Goal: Find specific fact: Find specific fact

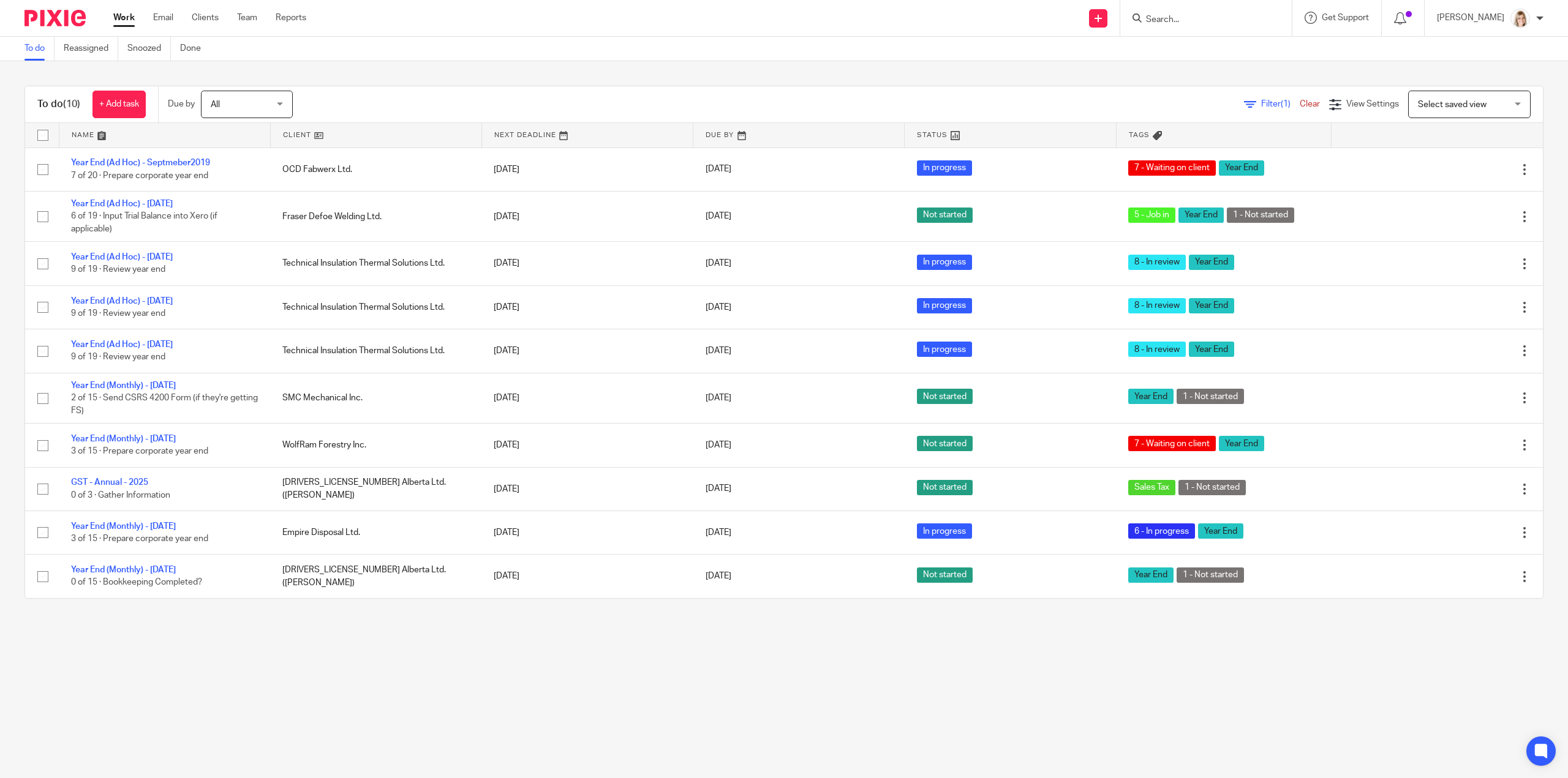
click at [1184, 22] on input "Search" at bounding box center [1200, 20] width 110 height 11
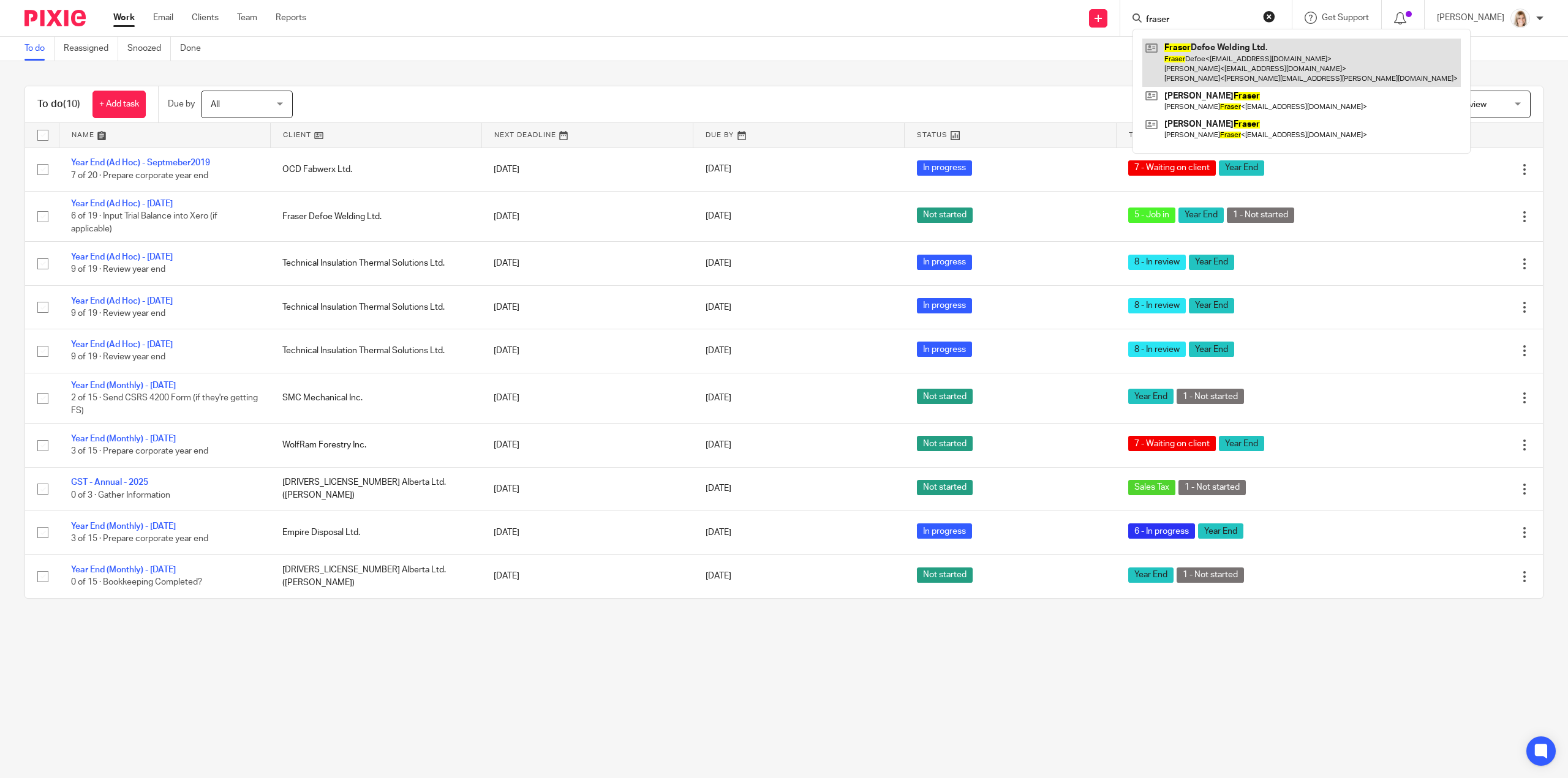
type input "fraser"
click at [1220, 58] on link at bounding box center [1301, 63] width 319 height 49
click at [1222, 70] on link at bounding box center [1301, 63] width 319 height 49
click at [1218, 72] on link at bounding box center [1301, 63] width 319 height 49
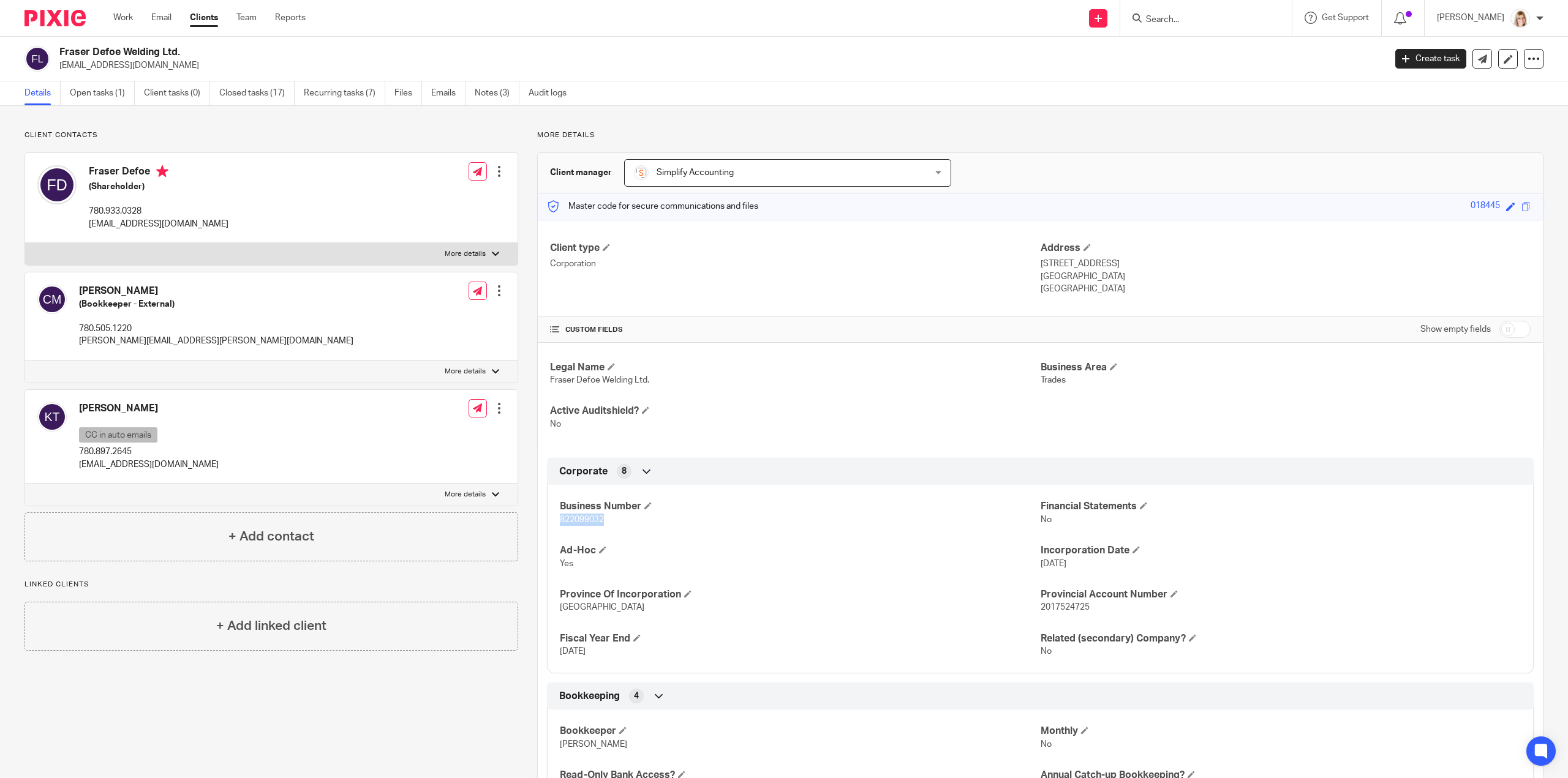
drag, startPoint x: 609, startPoint y: 519, endPoint x: 534, endPoint y: 518, distance: 75.0
click at [537, 518] on div "Corporate 8 Business Number 822099032 Financial Statements No Ad-Hoc Yes Incorp…" at bounding box center [1040, 565] width 1005 height 215
copy span "822099032"
